Goal: Task Accomplishment & Management: Use online tool/utility

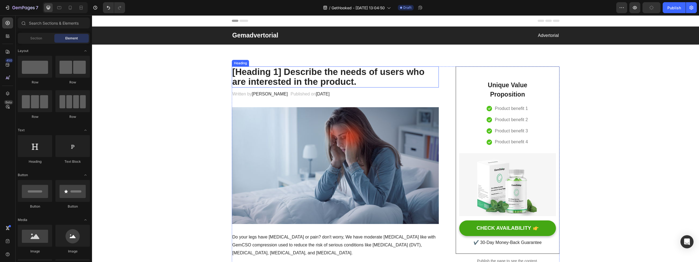
click at [336, 69] on p "[Heading 1] Describe the needs of users who are interested in the product." at bounding box center [335, 77] width 206 height 20
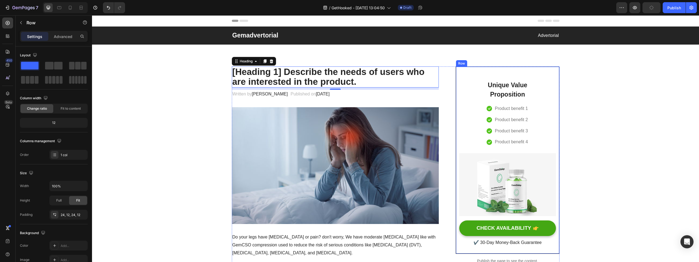
click at [473, 74] on div "Unique Value Proposition Heading Icon Product benefit 1 Text block Icon Product…" at bounding box center [507, 159] width 96 height 173
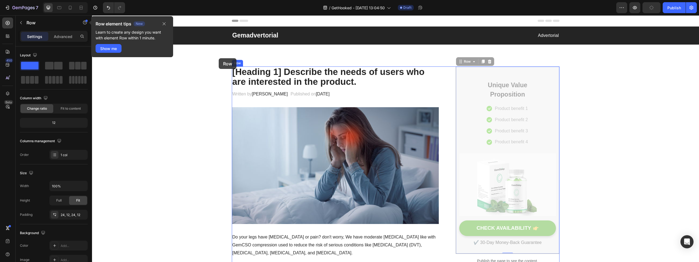
drag, startPoint x: 461, startPoint y: 60, endPoint x: 219, endPoint y: 58, distance: 241.2
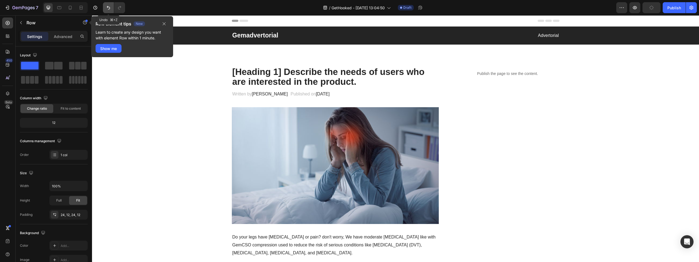
click at [111, 8] on icon "Undo/Redo" at bounding box center [108, 7] width 5 height 5
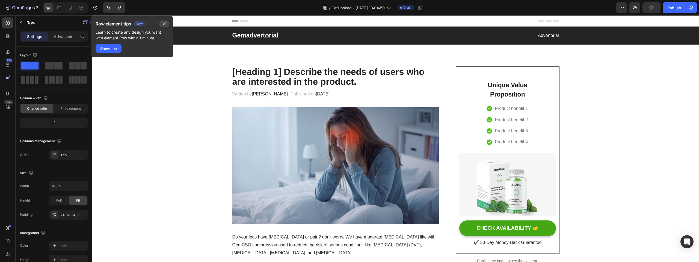
click at [164, 23] on icon "button" at bounding box center [164, 23] width 3 height 3
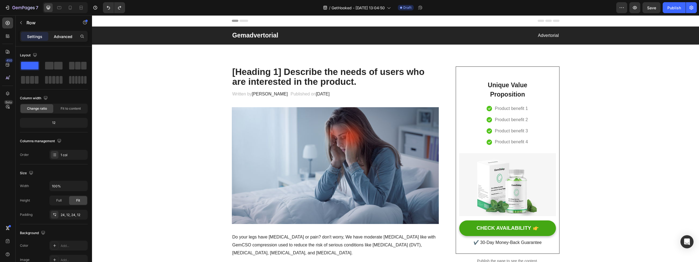
click at [69, 37] on p "Advanced" at bounding box center [63, 37] width 19 height 6
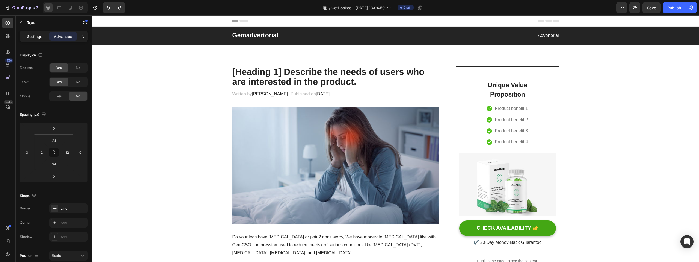
click at [36, 37] on p "Settings" at bounding box center [34, 37] width 15 height 6
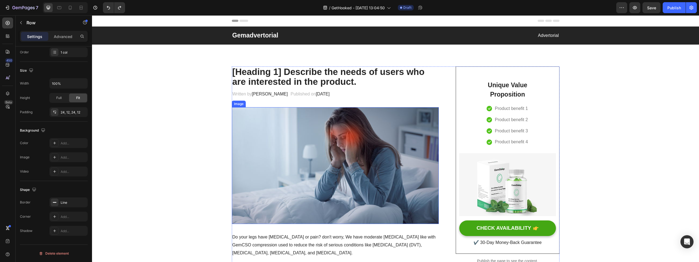
scroll to position [2, 0]
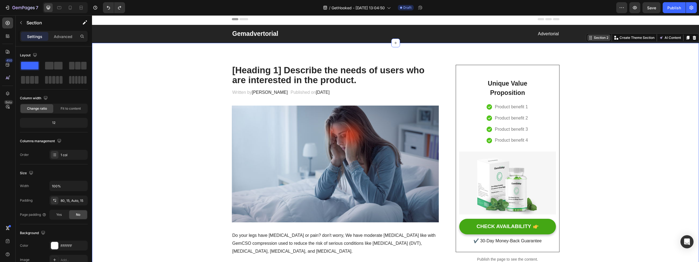
click at [603, 37] on div "Section 2" at bounding box center [601, 37] width 17 height 5
click at [477, 76] on div "Unique Value Proposition Heading Icon Product benefit 1 Text block Icon Product…" at bounding box center [507, 158] width 96 height 173
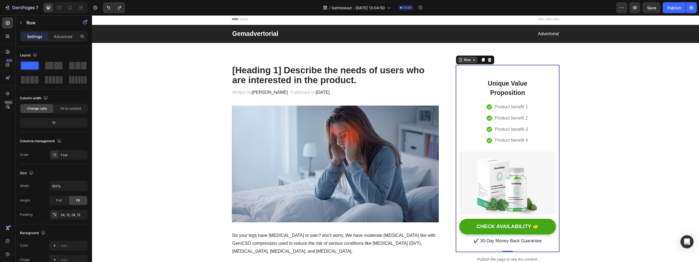
click at [474, 61] on icon at bounding box center [474, 60] width 4 height 4
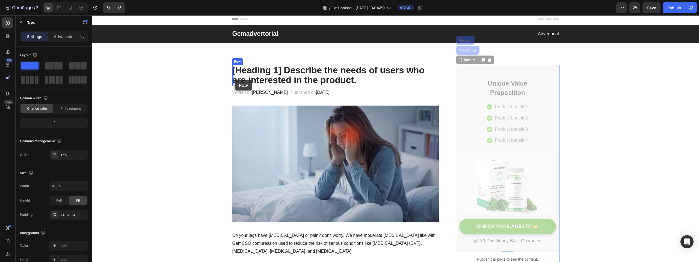
drag, startPoint x: 461, startPoint y: 61, endPoint x: 234, endPoint y: 80, distance: 227.3
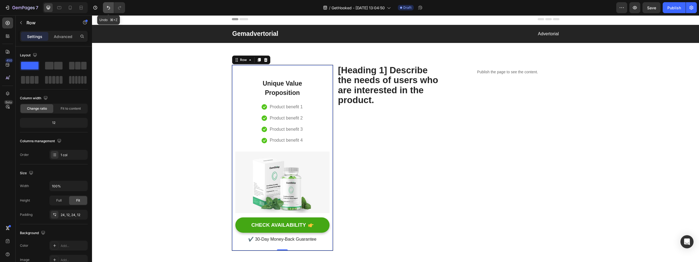
click at [108, 9] on icon "Undo/Redo" at bounding box center [108, 7] width 5 height 5
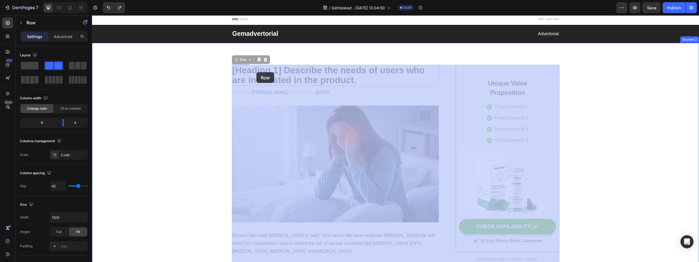
drag, startPoint x: 236, startPoint y: 60, endPoint x: 257, endPoint y: 69, distance: 23.1
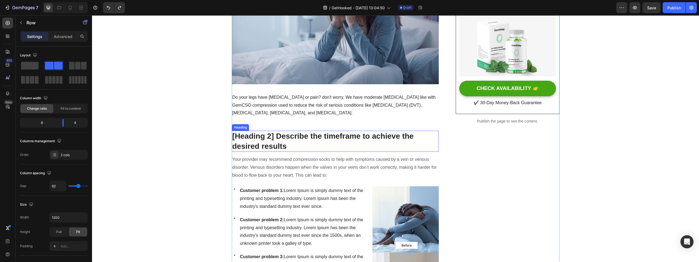
scroll to position [139, 0]
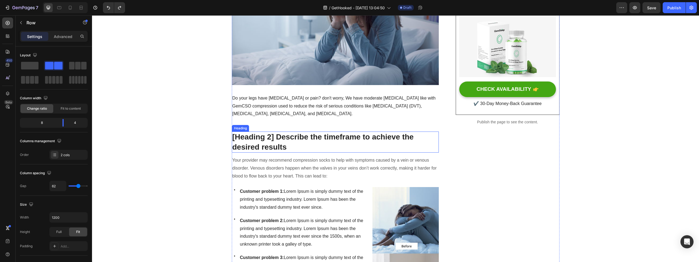
click at [405, 146] on p "[Heading 2] Describe the timeframe to achieve the desired results" at bounding box center [335, 142] width 206 height 20
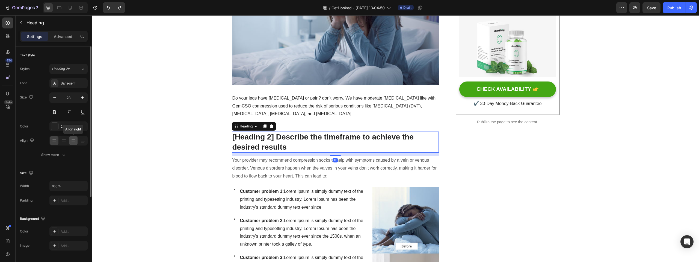
click at [76, 141] on div at bounding box center [73, 140] width 8 height 9
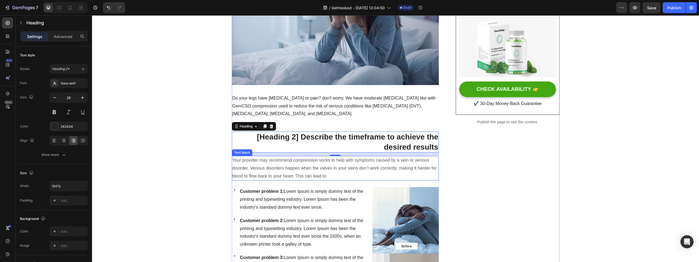
click at [405, 174] on p "Your provider may recommend compression socks to help with symptoms caused by a…" at bounding box center [335, 167] width 206 height 23
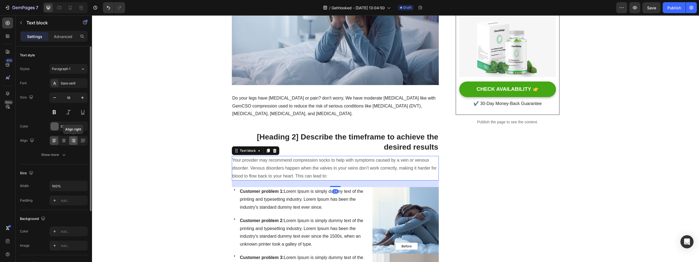
click at [72, 142] on icon at bounding box center [73, 140] width 5 height 5
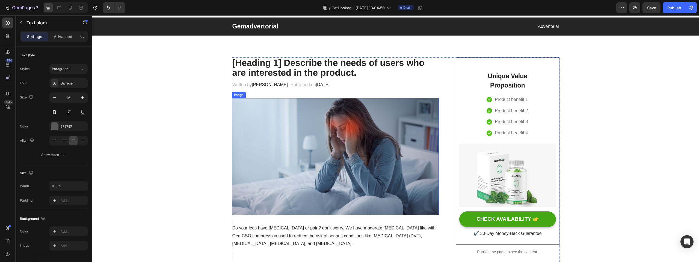
scroll to position [0, 0]
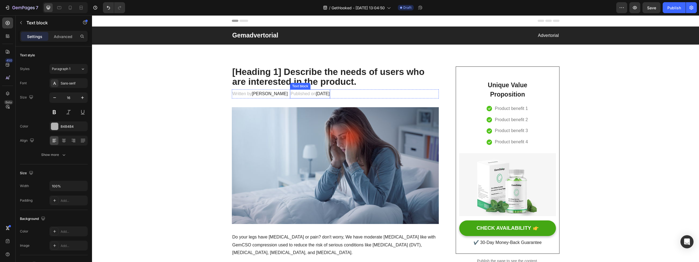
click at [316, 95] on span "[DATE]" at bounding box center [323, 93] width 14 height 5
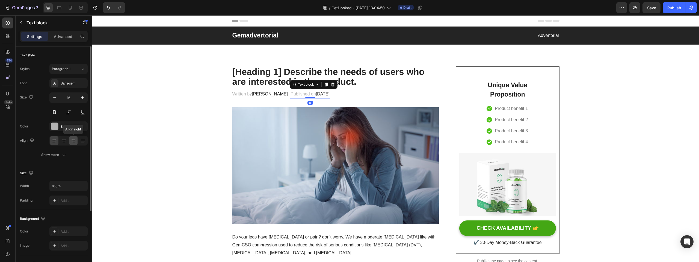
click at [72, 138] on icon at bounding box center [73, 140] width 5 height 5
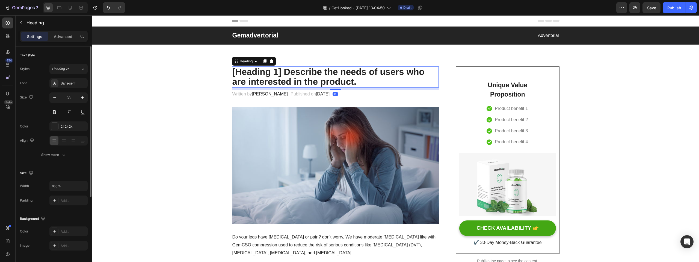
click at [382, 75] on p "[Heading 1] Describe the needs of users who are interested in the product." at bounding box center [335, 77] width 206 height 20
click at [74, 141] on icon at bounding box center [73, 140] width 5 height 5
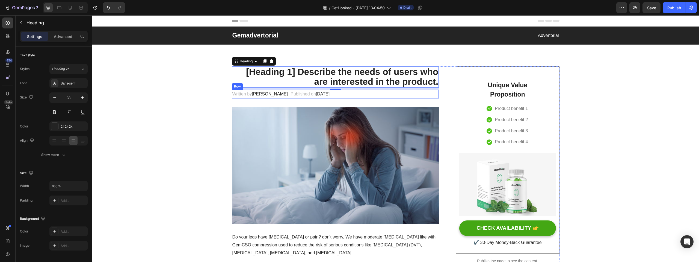
click at [420, 95] on div "Written by [PERSON_NAME] Text block Published on [DATE] Text block Row" at bounding box center [335, 94] width 207 height 9
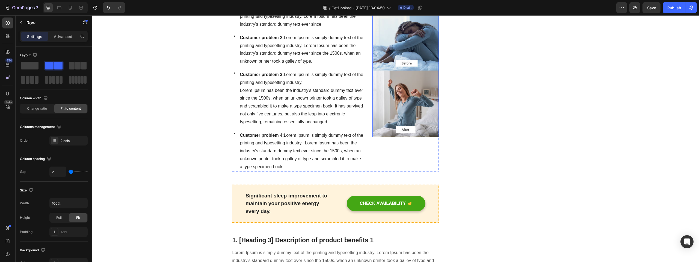
scroll to position [363, 0]
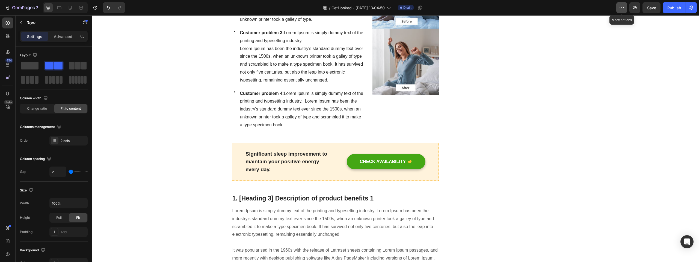
click at [617, 8] on button "button" at bounding box center [622, 7] width 11 height 11
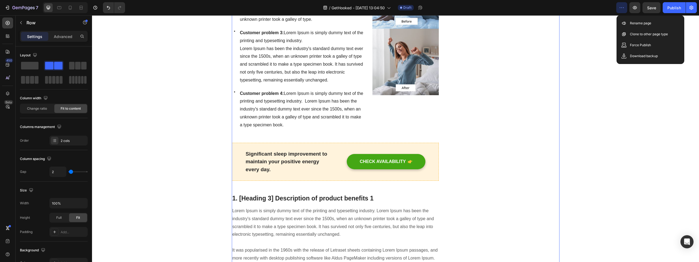
drag, startPoint x: 500, startPoint y: 106, endPoint x: 576, endPoint y: 198, distance: 119.1
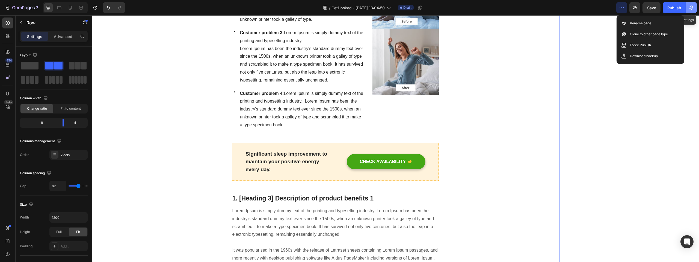
click at [693, 8] on icon "button" at bounding box center [691, 7] width 5 height 5
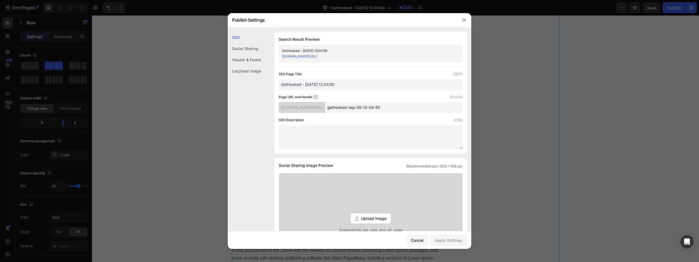
click at [247, 70] on div "Lazyload Image" at bounding box center [244, 70] width 33 height 11
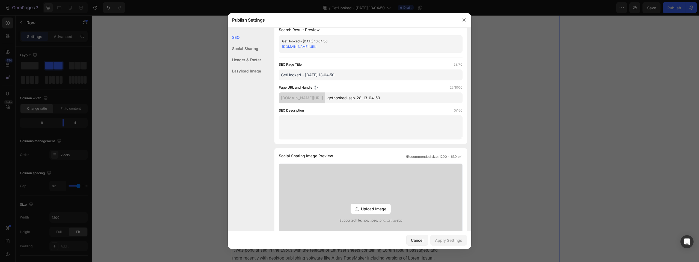
scroll to position [0, 0]
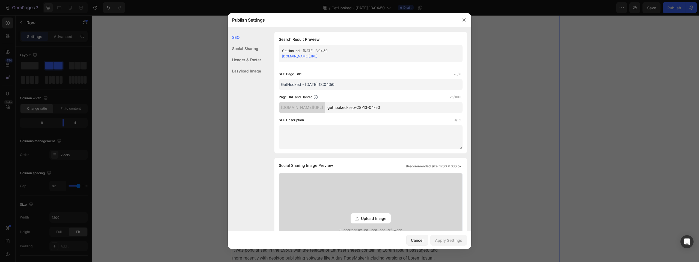
click at [246, 60] on div "Header & Footer" at bounding box center [244, 59] width 33 height 11
click at [252, 50] on div "Social Sharing" at bounding box center [244, 48] width 33 height 11
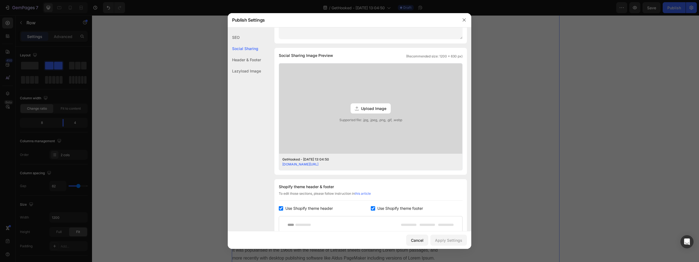
scroll to position [125, 0]
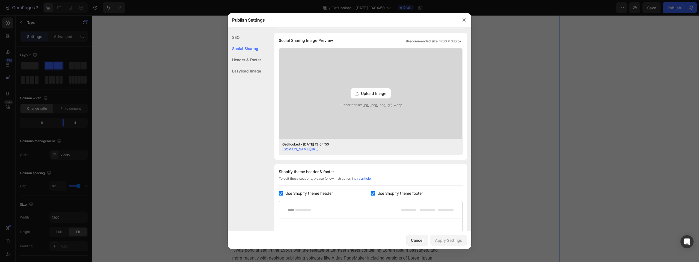
click at [279, 193] on input "checkbox" at bounding box center [281, 193] width 4 height 4
checkbox input "false"
click at [373, 193] on input "checkbox" at bounding box center [373, 193] width 4 height 4
checkbox input "false"
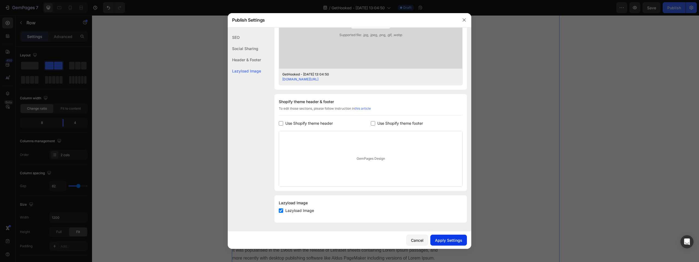
click at [455, 237] on div "Apply Settings" at bounding box center [448, 240] width 27 height 6
click at [248, 52] on div "Social Sharing" at bounding box center [244, 48] width 33 height 11
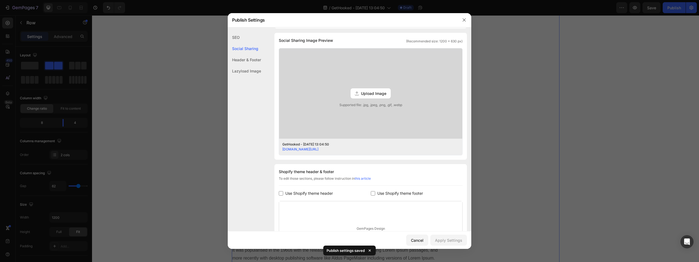
click at [237, 37] on div "SEO" at bounding box center [244, 37] width 33 height 11
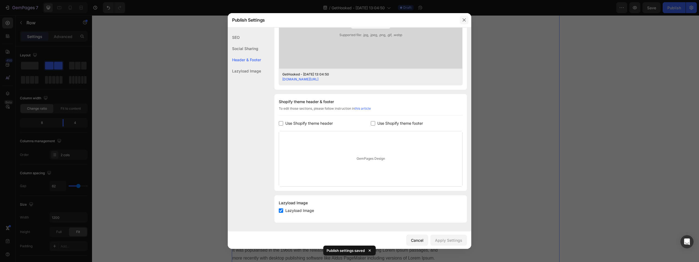
click at [467, 19] on button "button" at bounding box center [464, 20] width 9 height 9
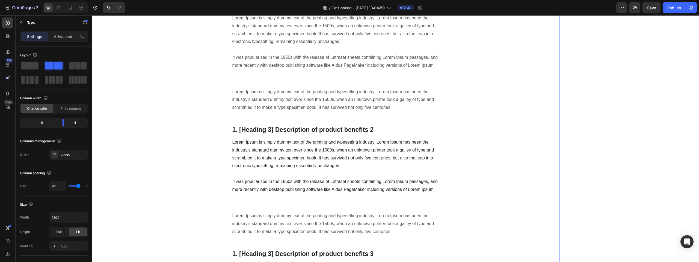
scroll to position [363, 0]
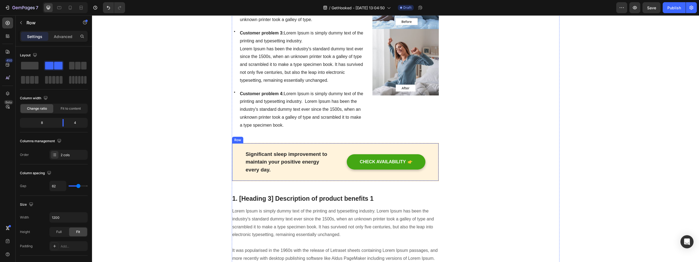
click at [311, 176] on div "Significant sleep improvement to maintain your positive energy every day. Text …" at bounding box center [335, 162] width 207 height 38
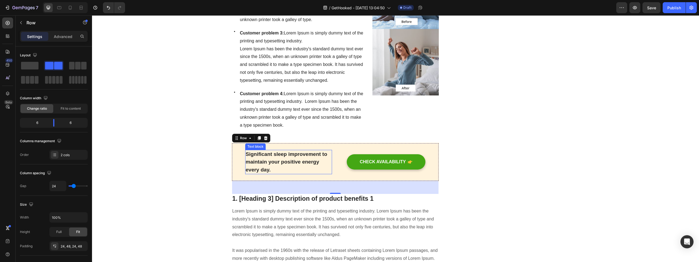
click at [314, 172] on p "Significant sleep improvement to maintain your positive energy every day." at bounding box center [289, 161] width 86 height 23
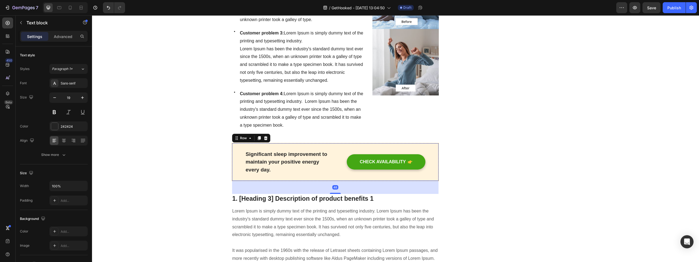
click at [355, 146] on div "Significant sleep improvement to maintain your positive energy every day. Text …" at bounding box center [335, 162] width 207 height 38
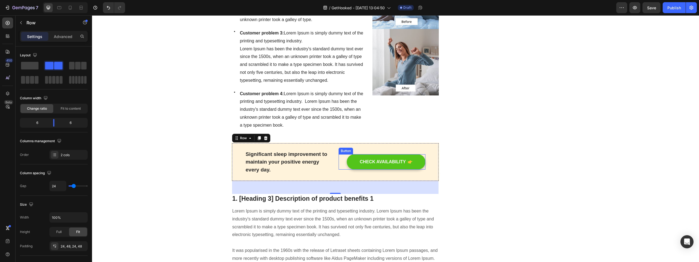
click at [357, 156] on button "CHECK AVAILABILITY" at bounding box center [386, 161] width 79 height 15
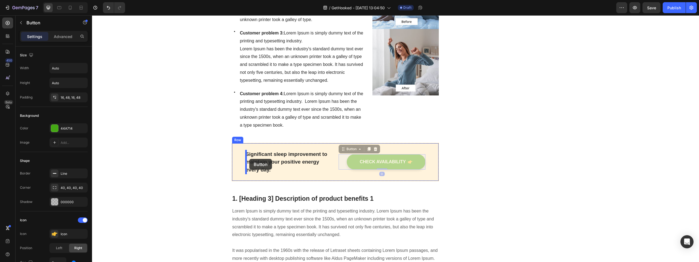
drag, startPoint x: 341, startPoint y: 148, endPoint x: 249, endPoint y: 158, distance: 91.9
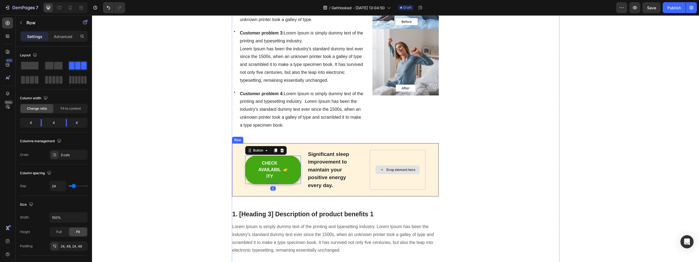
click at [380, 156] on div "Drop element here" at bounding box center [398, 170] width 56 height 40
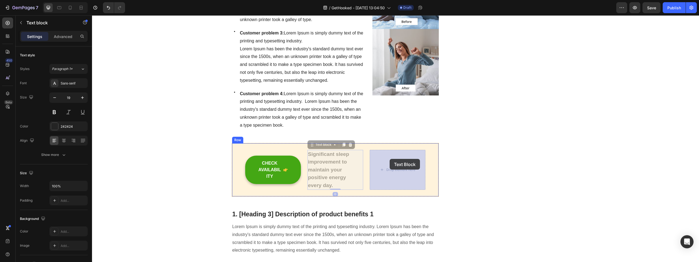
drag, startPoint x: 311, startPoint y: 147, endPoint x: 390, endPoint y: 159, distance: 79.6
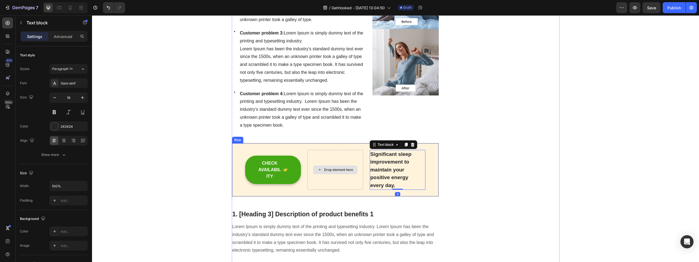
click at [343, 164] on div "Drop element here" at bounding box center [336, 170] width 56 height 40
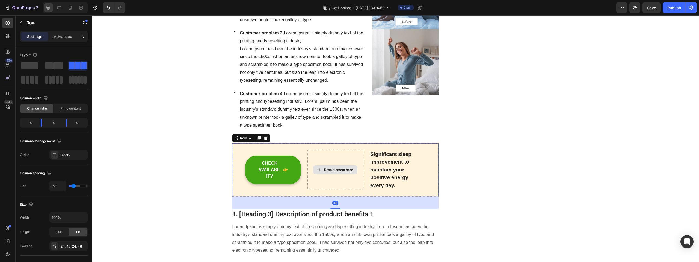
click at [347, 156] on div "Drop element here" at bounding box center [336, 170] width 56 height 40
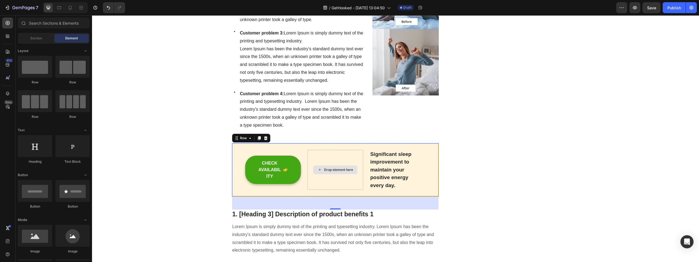
click at [344, 166] on div "Drop element here" at bounding box center [335, 169] width 44 height 9
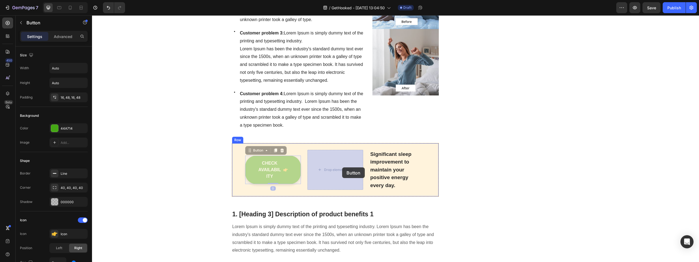
drag, startPoint x: 249, startPoint y: 153, endPoint x: 342, endPoint y: 167, distance: 94.0
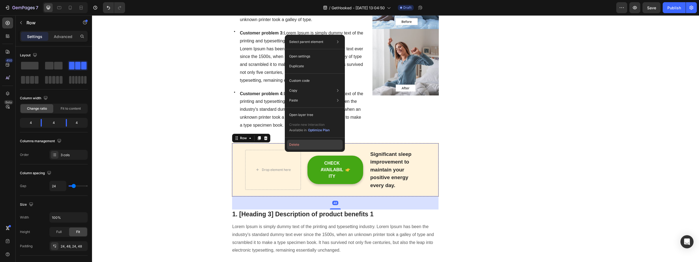
click at [298, 144] on button "Delete" at bounding box center [315, 145] width 56 height 10
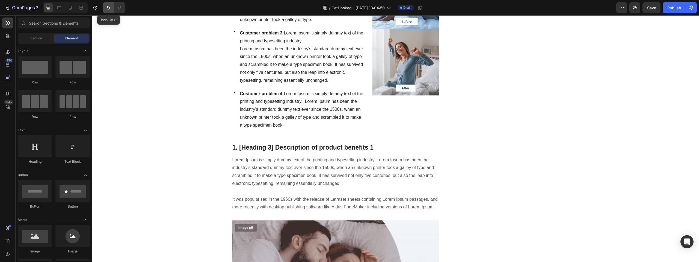
click at [111, 9] on icon "Undo/Redo" at bounding box center [108, 7] width 5 height 5
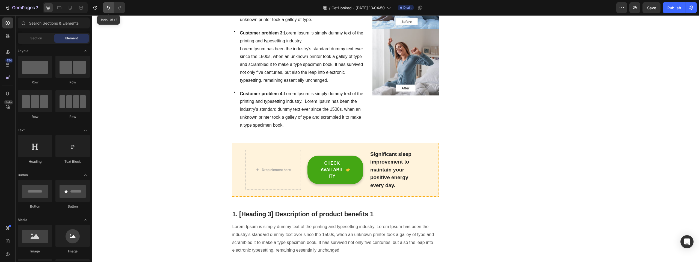
click at [111, 9] on icon "Undo/Redo" at bounding box center [108, 7] width 5 height 5
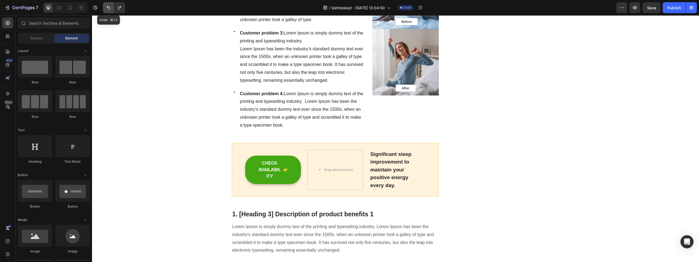
click at [111, 9] on icon "Undo/Redo" at bounding box center [108, 7] width 5 height 5
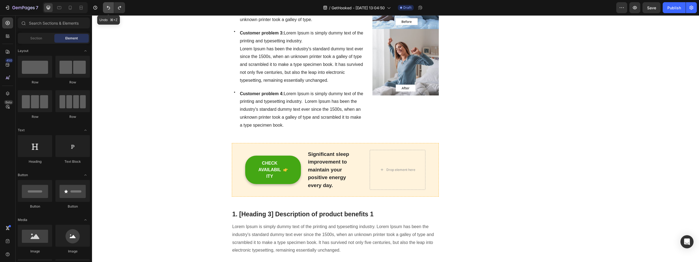
click at [111, 9] on icon "Undo/Redo" at bounding box center [108, 7] width 5 height 5
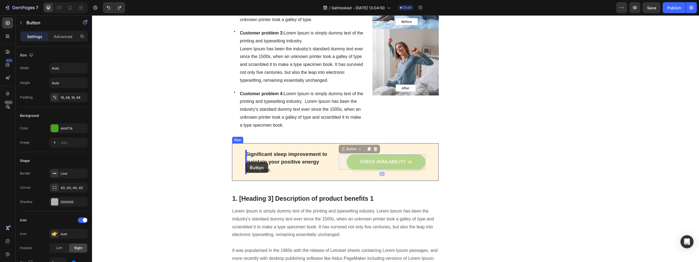
drag, startPoint x: 342, startPoint y: 152, endPoint x: 245, endPoint y: 162, distance: 97.5
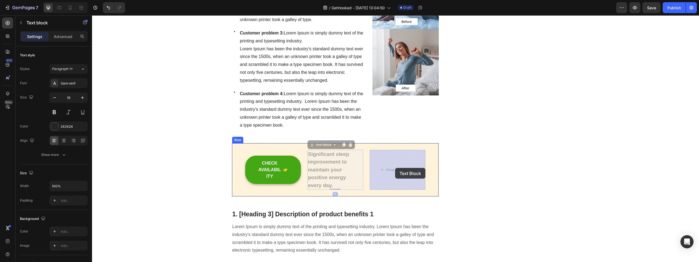
drag, startPoint x: 316, startPoint y: 147, endPoint x: 395, endPoint y: 168, distance: 82.2
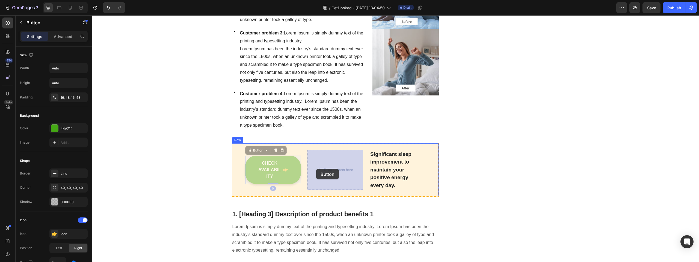
drag, startPoint x: 248, startPoint y: 153, endPoint x: 316, endPoint y: 169, distance: 70.3
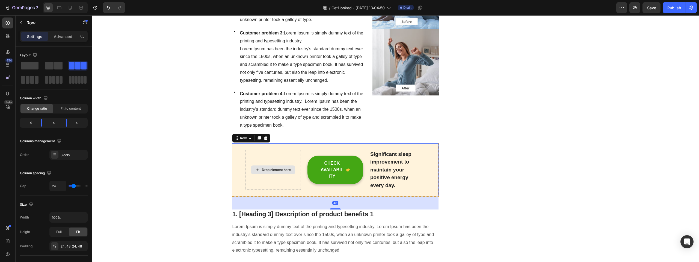
click at [290, 157] on div "Drop element here" at bounding box center [273, 170] width 56 height 40
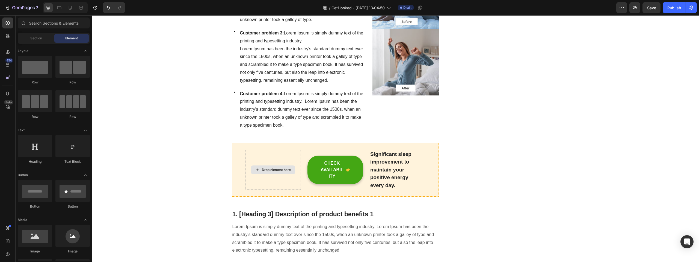
click at [287, 169] on div "Drop element here" at bounding box center [276, 169] width 29 height 4
click at [404, 160] on p "Significant sleep improvement to maintain your positive energy every day." at bounding box center [397, 169] width 55 height 39
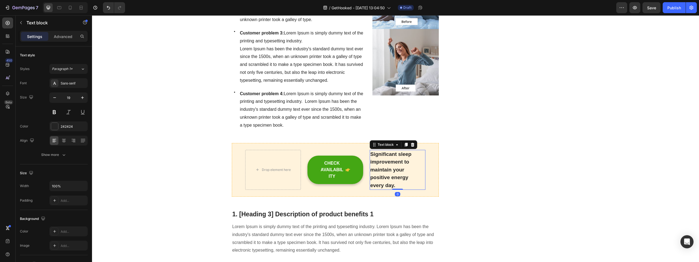
click at [402, 158] on p "Significant sleep improvement to maintain your positive energy every day." at bounding box center [397, 169] width 55 height 39
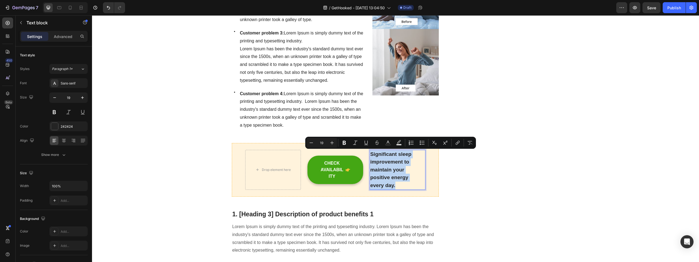
copy p "Significant sleep improvement to maintain your positive energy every day."
click at [275, 168] on div "Drop element here" at bounding box center [276, 169] width 29 height 4
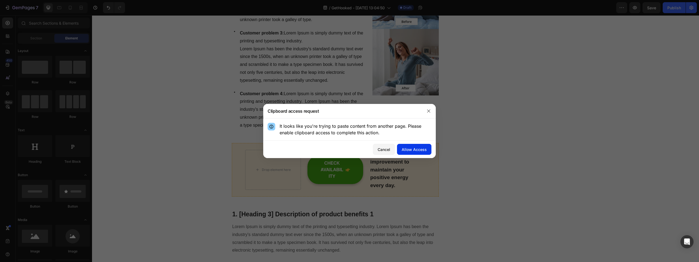
click at [422, 149] on div "Allow Access" at bounding box center [414, 149] width 25 height 6
click at [427, 111] on icon "button" at bounding box center [429, 111] width 4 height 4
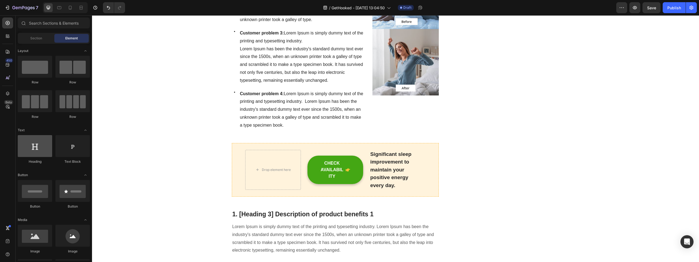
click at [38, 148] on div at bounding box center [35, 146] width 34 height 22
click at [409, 172] on p "Significant sleep improvement to maintain your positive energy every day." at bounding box center [397, 169] width 55 height 39
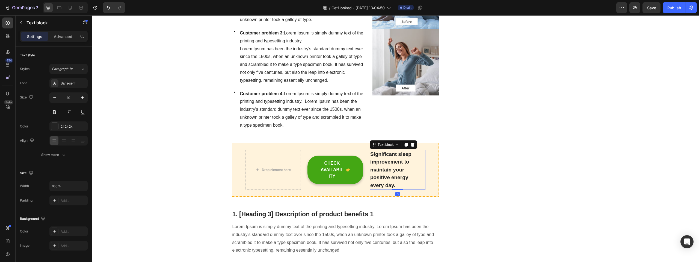
click at [406, 146] on icon at bounding box center [406, 144] width 4 height 4
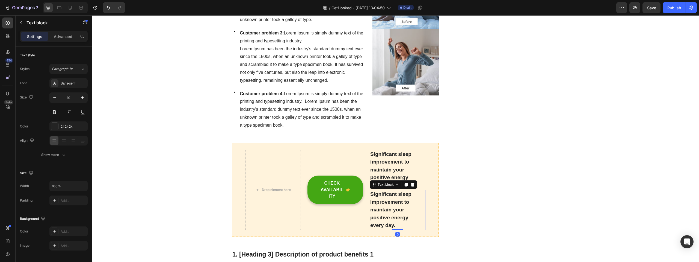
click at [373, 195] on p "Significant sleep improvement to maintain your positive energy every day." at bounding box center [397, 209] width 55 height 39
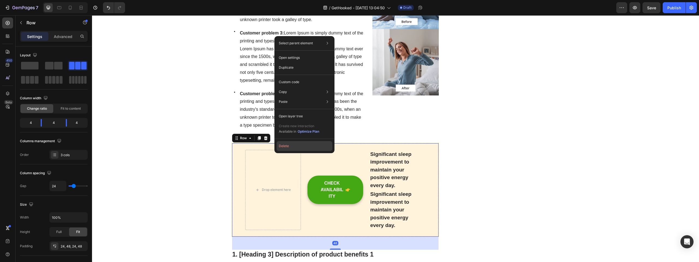
click at [289, 149] on button "Delete" at bounding box center [305, 146] width 56 height 10
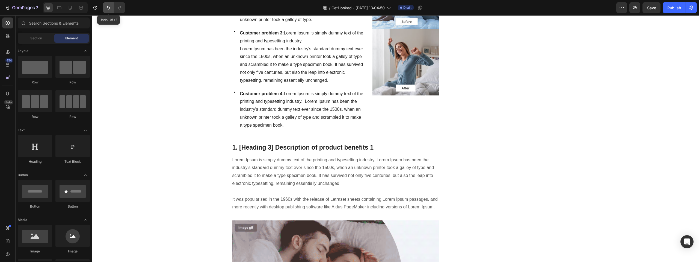
click at [108, 8] on icon "Undo/Redo" at bounding box center [108, 7] width 5 height 5
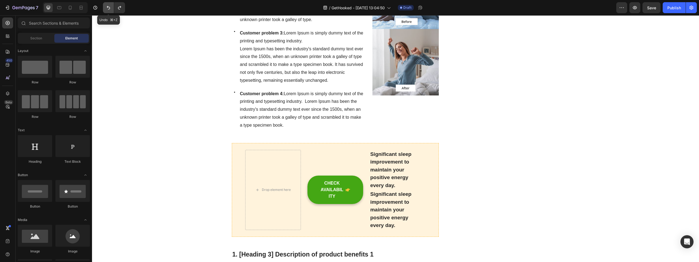
click at [108, 8] on icon "Undo/Redo" at bounding box center [108, 7] width 5 height 5
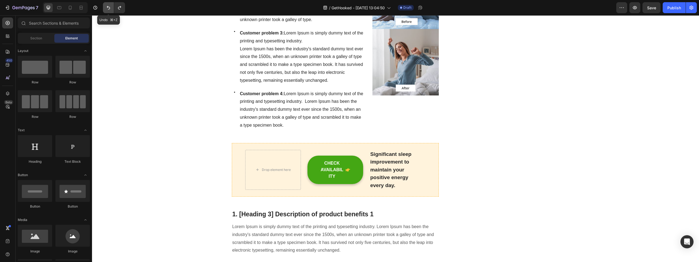
click at [108, 8] on icon "Undo/Redo" at bounding box center [108, 7] width 5 height 5
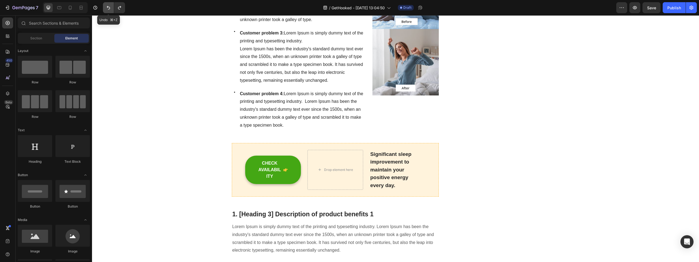
click at [108, 8] on icon "Undo/Redo" at bounding box center [108, 7] width 5 height 5
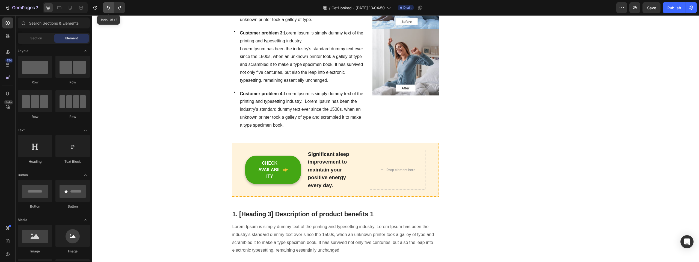
click at [108, 8] on icon "Undo/Redo" at bounding box center [108, 7] width 5 height 5
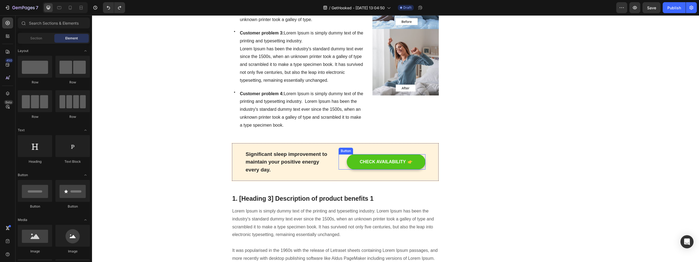
click at [408, 157] on button "CHECK AVAILABILITY" at bounding box center [386, 161] width 79 height 15
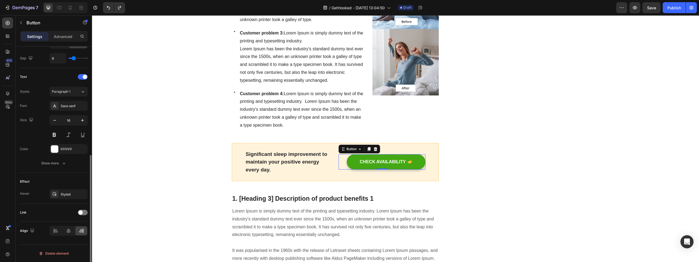
scroll to position [0, 0]
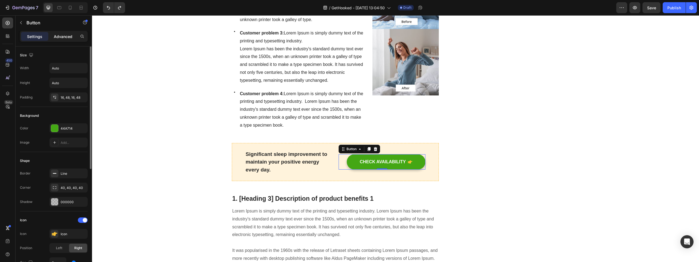
click at [67, 38] on p "Advanced" at bounding box center [63, 37] width 19 height 6
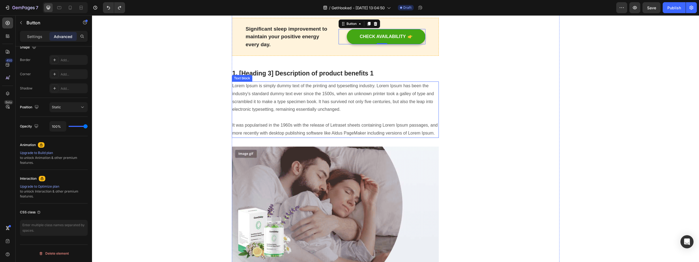
scroll to position [471, 0]
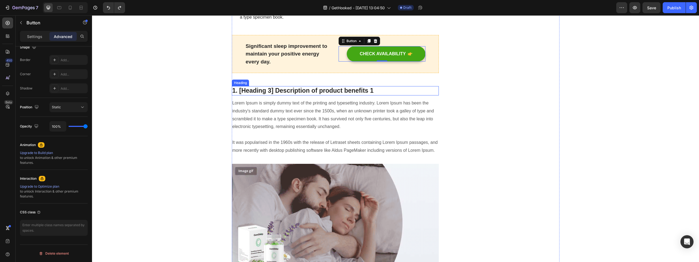
click at [316, 90] on p "1. [Heading 3] Description of product benefits 1" at bounding box center [335, 91] width 206 height 8
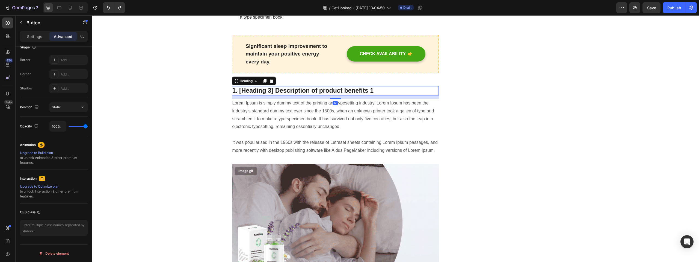
scroll to position [0, 0]
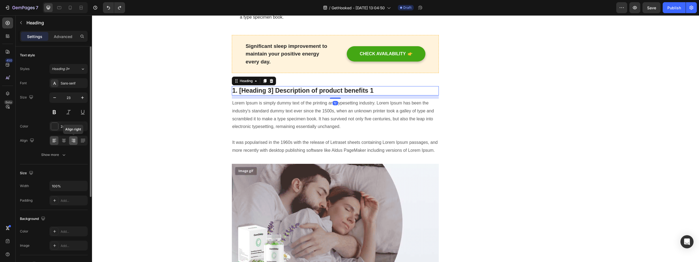
click at [74, 143] on icon at bounding box center [73, 140] width 5 height 5
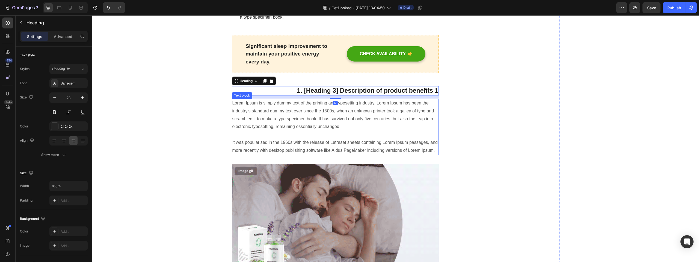
click at [358, 110] on p "Lorem Ipsum is simply dummy text of the printing and typesetting industry. Lore…" at bounding box center [335, 126] width 206 height 55
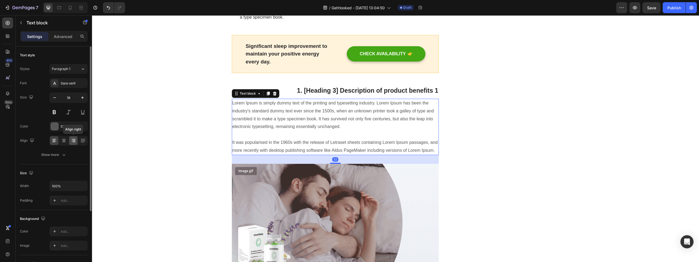
click at [72, 140] on icon at bounding box center [73, 140] width 5 height 5
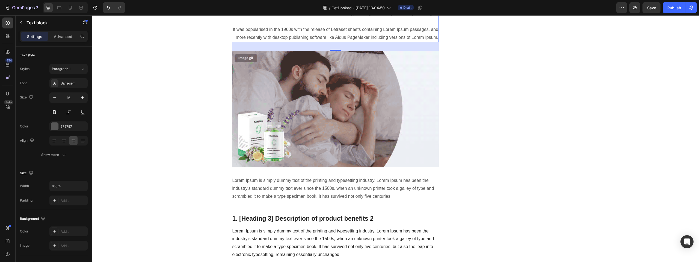
scroll to position [584, 0]
click at [331, 138] on img at bounding box center [335, 109] width 207 height 117
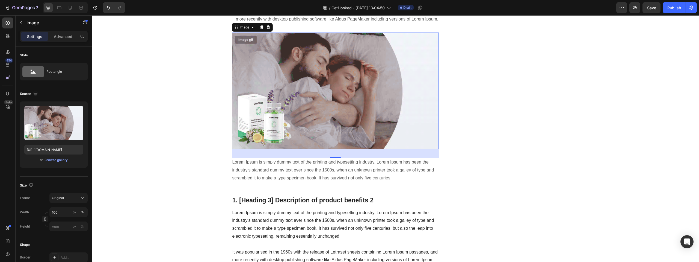
scroll to position [602, 0]
click at [339, 169] on p "Lorem Ipsum is simply dummy text of the printing and typesetting industry. Lore…" at bounding box center [335, 169] width 206 height 23
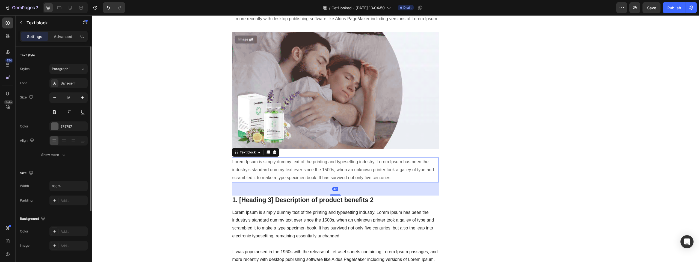
click at [78, 142] on div at bounding box center [68, 140] width 38 height 10
click at [73, 140] on icon at bounding box center [73, 140] width 5 height 5
click at [347, 188] on div "48" at bounding box center [335, 188] width 207 height 13
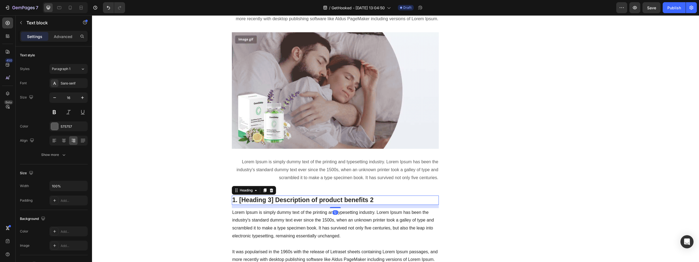
click at [334, 200] on p "1. [Heading 3] Description of product benefits 2" at bounding box center [335, 200] width 206 height 8
click at [76, 141] on icon at bounding box center [73, 140] width 5 height 5
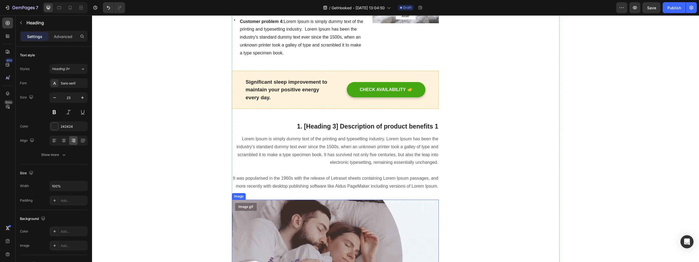
scroll to position [411, 0]
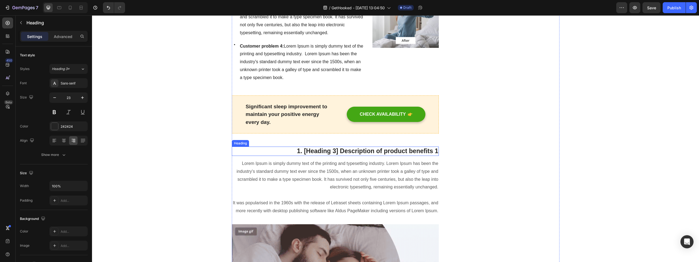
click at [343, 150] on p "1. [Heading 3] Description of product benefits 1" at bounding box center [335, 151] width 206 height 8
click at [323, 152] on p "1. [Heading 3] Description of product benefits 1" at bounding box center [335, 151] width 206 height 8
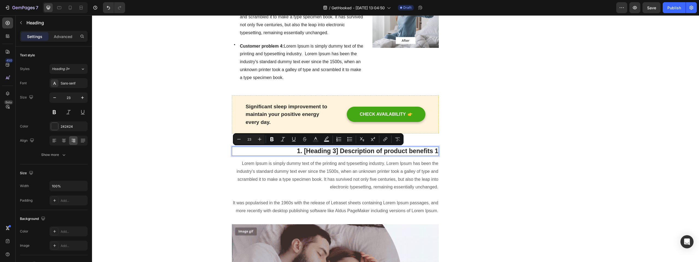
click at [411, 150] on p "1. [Heading 3] Description of product benefits 1" at bounding box center [335, 151] width 206 height 8
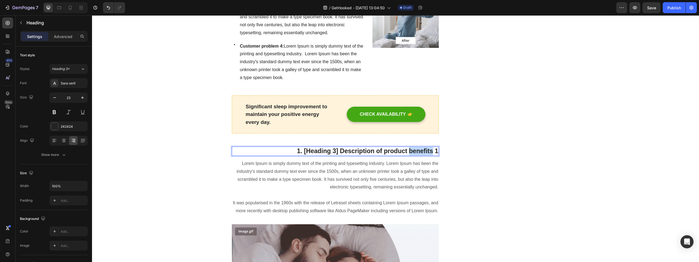
click at [411, 150] on p "1. [Heading 3] Description of product benefits 1" at bounding box center [335, 151] width 206 height 8
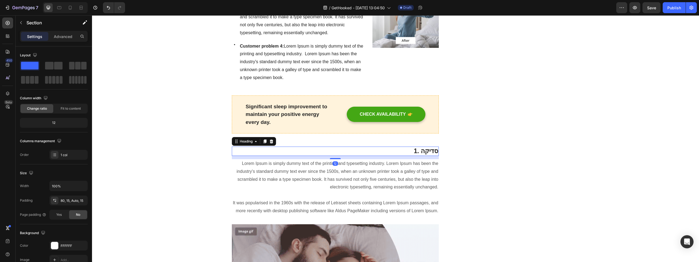
click at [399, 153] on p "1. סדיקה" at bounding box center [335, 151] width 206 height 8
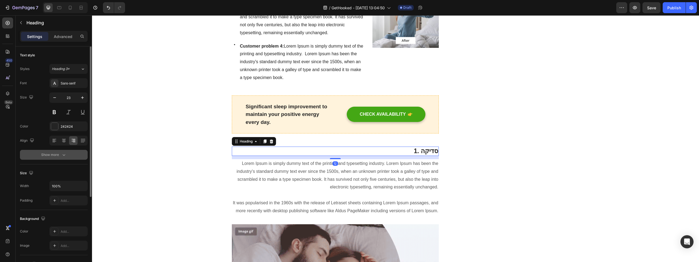
click at [59, 154] on div "Show more" at bounding box center [53, 154] width 25 height 5
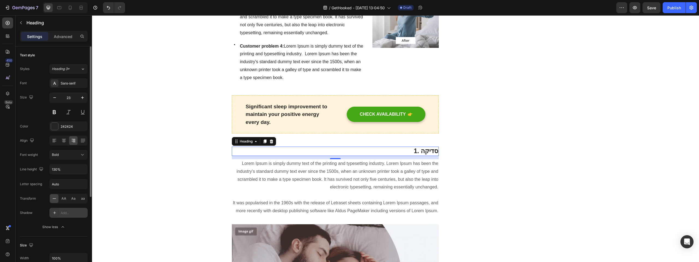
scroll to position [21, 0]
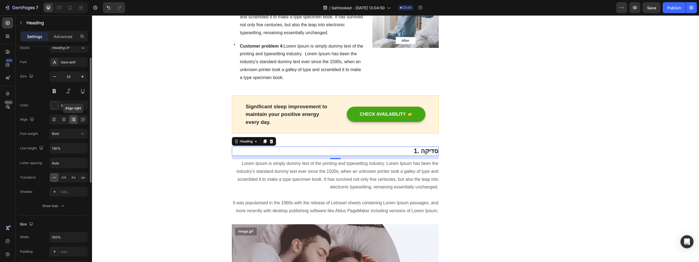
click at [74, 118] on icon at bounding box center [74, 118] width 4 height 1
click at [42, 117] on div "Align" at bounding box center [54, 119] width 68 height 10
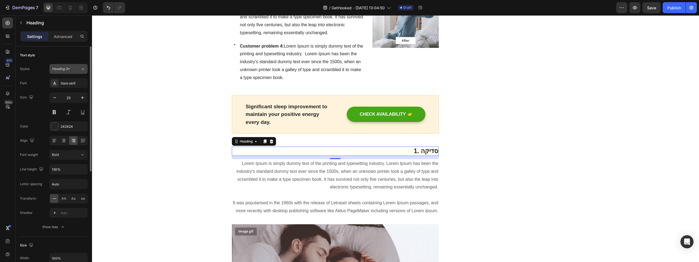
click at [66, 72] on button "Heading 3*" at bounding box center [68, 69] width 38 height 10
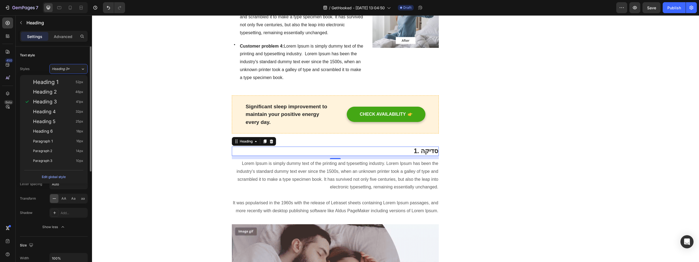
click at [33, 56] on div "Text style" at bounding box center [27, 55] width 15 height 5
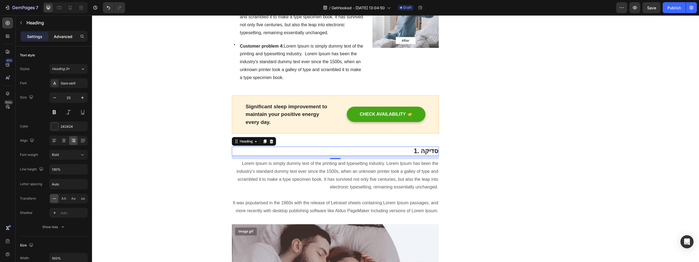
click at [71, 37] on p "Advanced" at bounding box center [63, 37] width 19 height 6
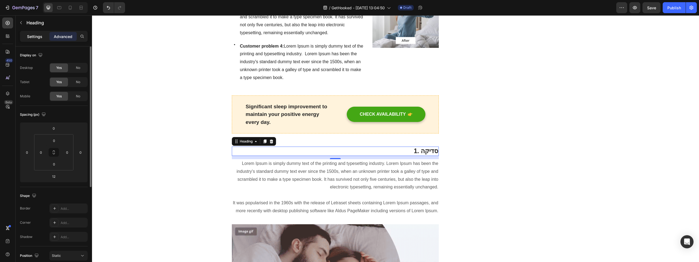
click at [31, 34] on p "Settings" at bounding box center [34, 37] width 15 height 6
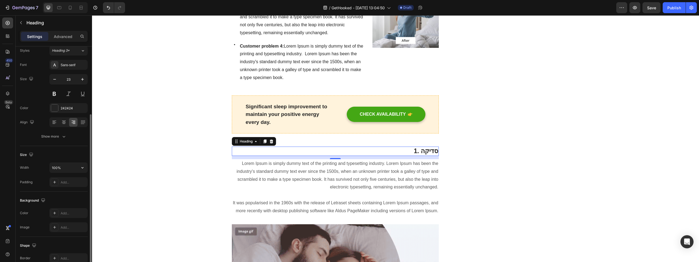
scroll to position [15, 0]
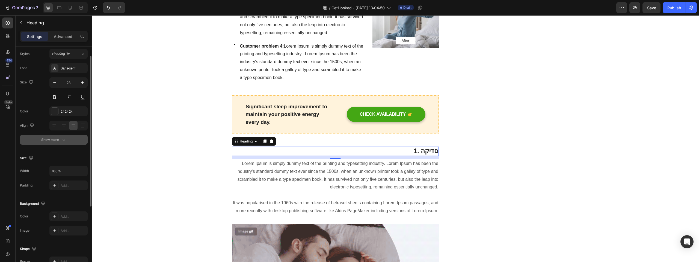
click at [58, 142] on button "Show more" at bounding box center [54, 140] width 68 height 10
click at [30, 125] on icon "button" at bounding box center [32, 125] width 4 height 4
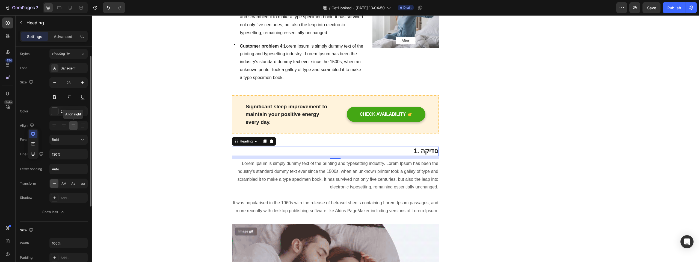
click at [75, 127] on icon at bounding box center [74, 127] width 3 height 1
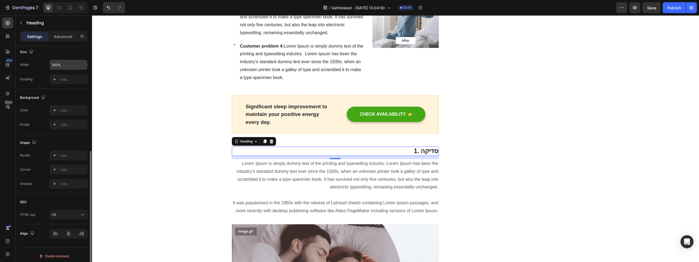
scroll to position [196, 0]
click at [82, 231] on div at bounding box center [68, 231] width 38 height 10
click at [66, 231] on div at bounding box center [68, 231] width 38 height 10
click at [55, 231] on div at bounding box center [68, 231] width 38 height 10
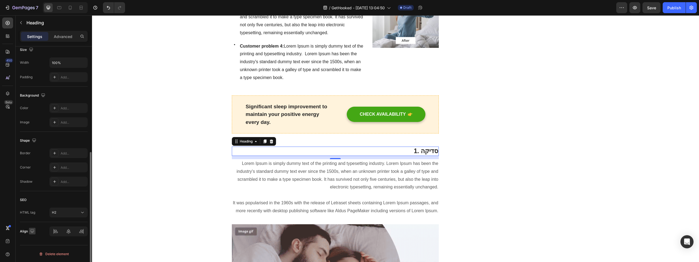
click at [33, 229] on icon "button" at bounding box center [32, 231] width 4 height 4
click at [82, 232] on div at bounding box center [68, 231] width 38 height 10
click at [82, 231] on div at bounding box center [68, 231] width 38 height 10
click at [81, 231] on div at bounding box center [68, 231] width 38 height 10
click at [64, 34] on p "Advanced" at bounding box center [63, 37] width 19 height 6
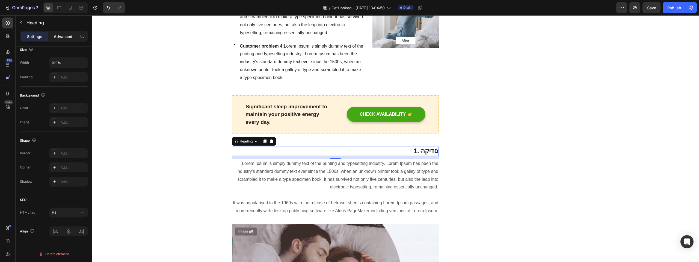
scroll to position [148, 0]
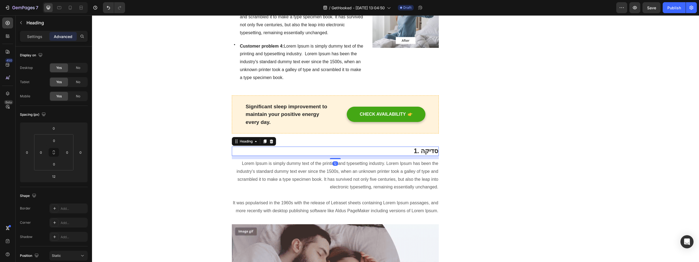
click at [400, 150] on p "1. סדיקה" at bounding box center [335, 151] width 206 height 8
click at [30, 40] on div "Settings" at bounding box center [34, 36] width 27 height 9
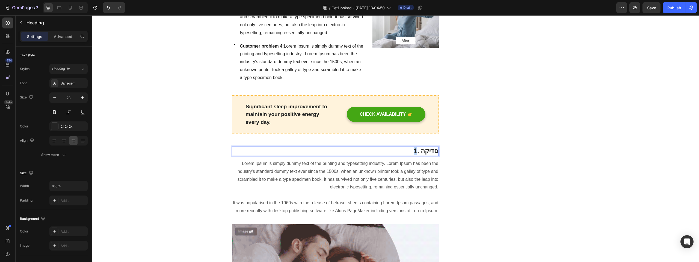
click at [399, 151] on p "1. סדיקה" at bounding box center [335, 151] width 206 height 8
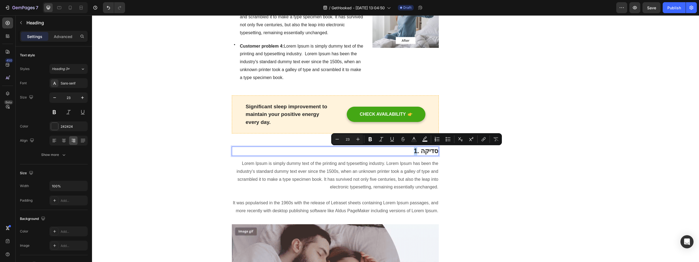
click at [416, 152] on p "1. סדיקה" at bounding box center [335, 151] width 206 height 8
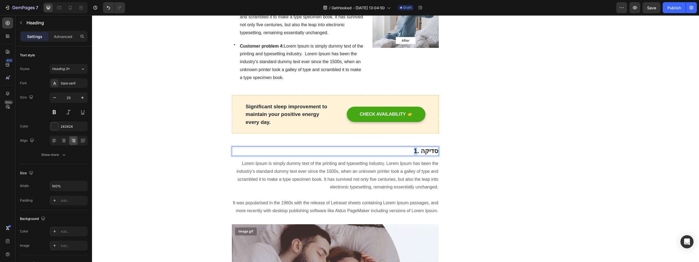
click at [416, 152] on p "1. סדיקה" at bounding box center [335, 151] width 206 height 8
click at [429, 153] on p "1. בדיקבה בכם חההייהףכצהףגת" at bounding box center [335, 151] width 206 height 8
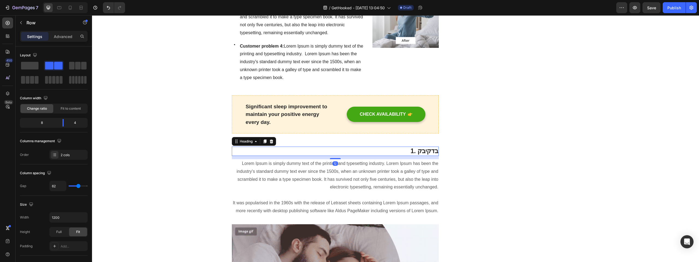
click at [418, 154] on p "1. בדקיבק" at bounding box center [335, 151] width 206 height 8
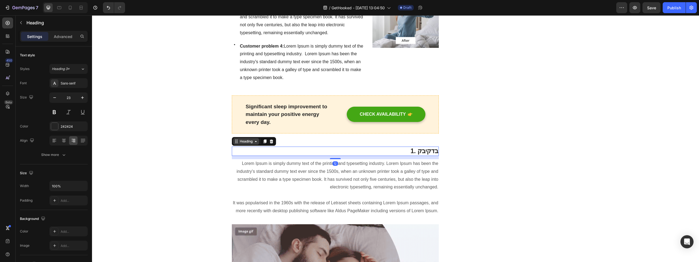
click at [244, 143] on div "Heading" at bounding box center [246, 141] width 15 height 5
click at [76, 84] on div "Sans-serif" at bounding box center [74, 83] width 26 height 5
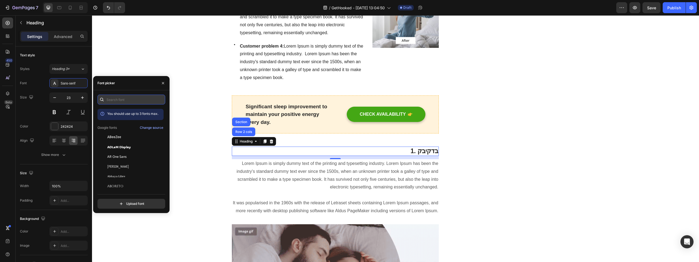
click at [129, 97] on input "text" at bounding box center [132, 100] width 68 height 10
type input "rubik"
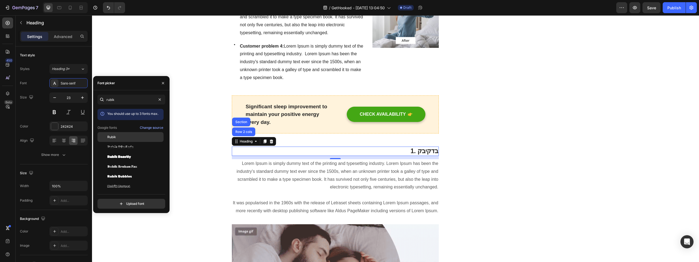
click at [132, 138] on div "Rubik" at bounding box center [134, 136] width 55 height 5
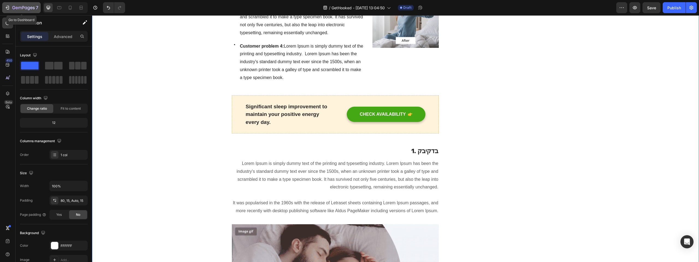
click at [8, 7] on icon "button" at bounding box center [7, 7] width 5 height 5
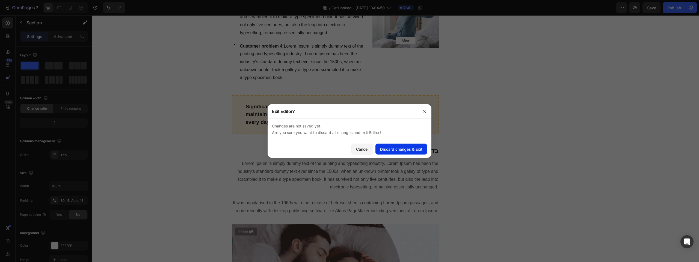
click at [405, 146] on div "Discard changes & Exit" at bounding box center [401, 149] width 42 height 6
